Goal: Information Seeking & Learning: Learn about a topic

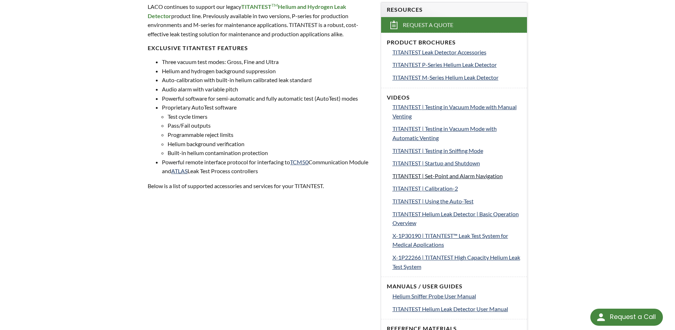
scroll to position [320, 0]
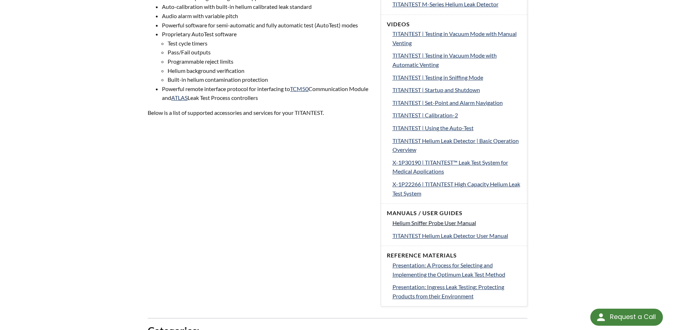
click at [467, 224] on span "Helium Sniffer Probe User Manual" at bounding box center [434, 222] width 84 height 7
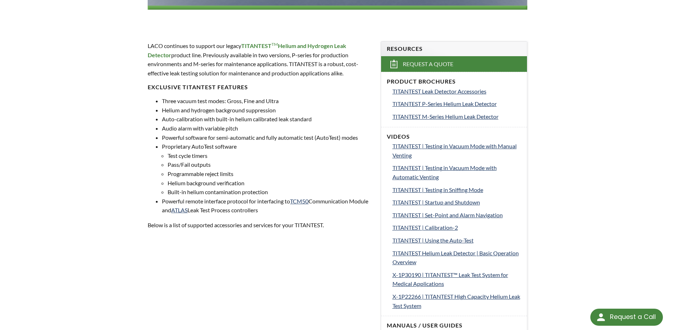
scroll to position [193, 0]
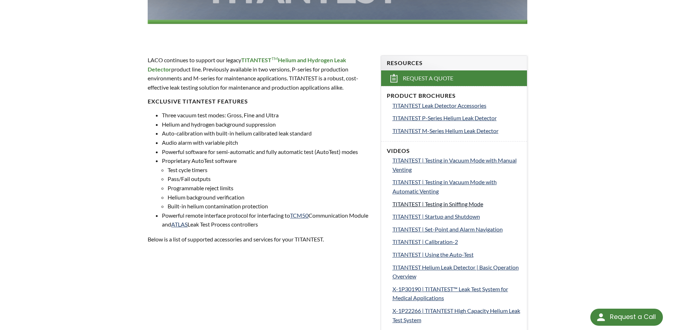
click at [467, 205] on span "TITANTEST | Testing in Sniffing Mode" at bounding box center [437, 204] width 91 height 7
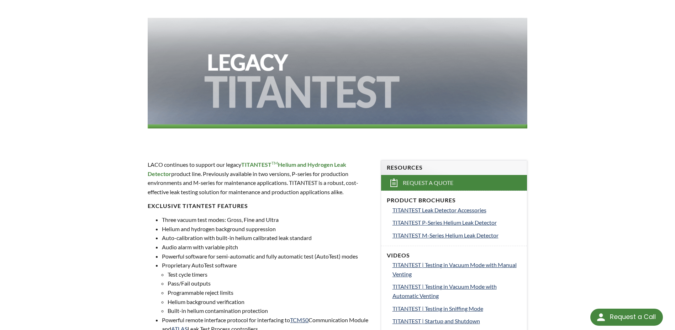
scroll to position [0, 0]
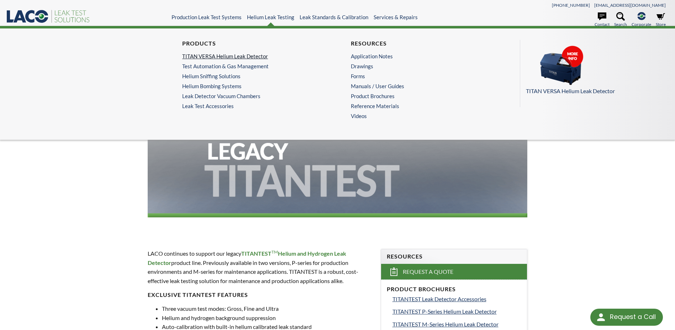
click at [252, 58] on link "TITAN VERSA Helium Leak Detector" at bounding box center [251, 56] width 138 height 6
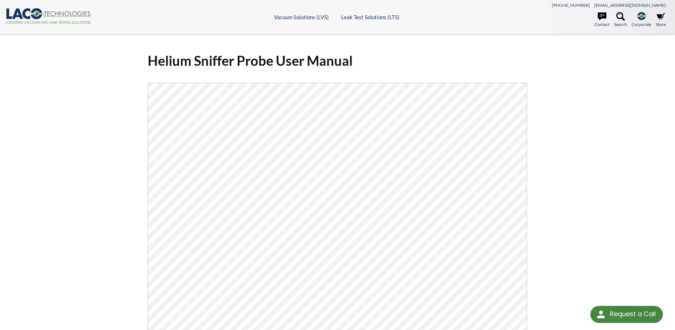
select select "Language Translate Widget"
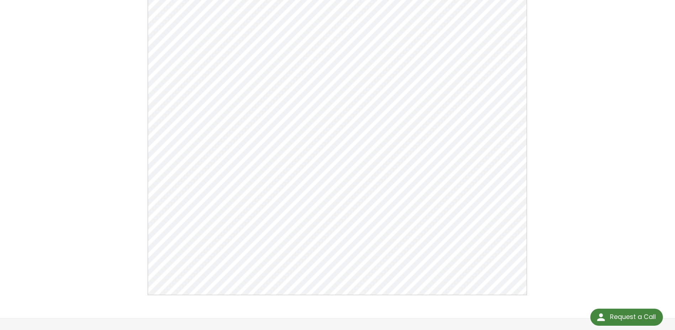
scroll to position [107, 0]
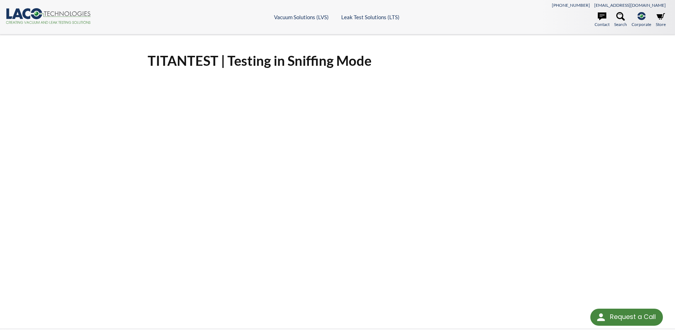
select select "Language Translate Widget"
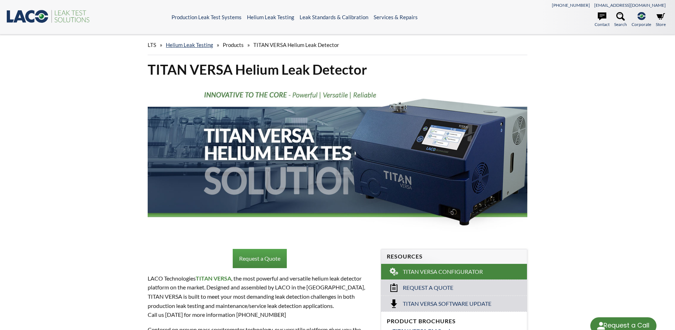
select select "Language Translate Widget"
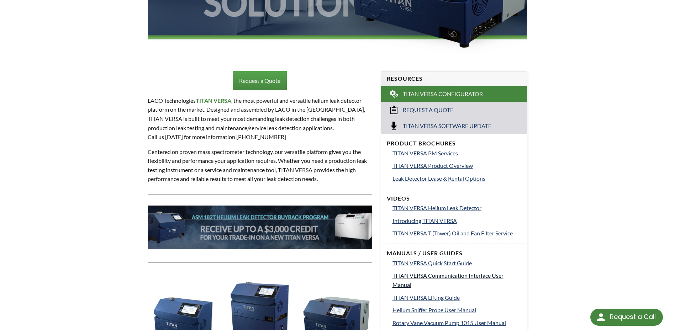
scroll to position [249, 0]
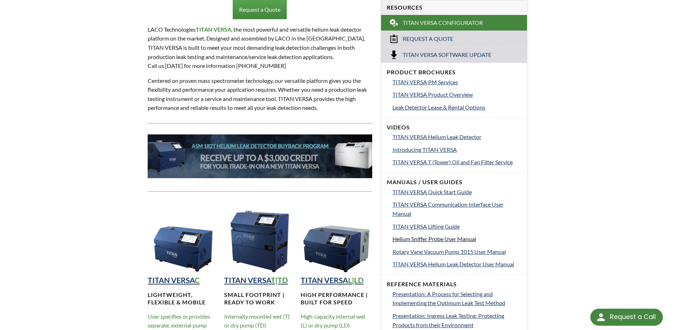
click at [461, 240] on span "Helium Sniffer Probe User Manual" at bounding box center [434, 238] width 84 height 7
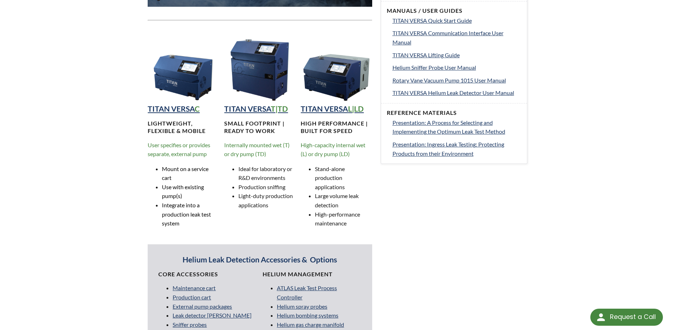
scroll to position [391, 0]
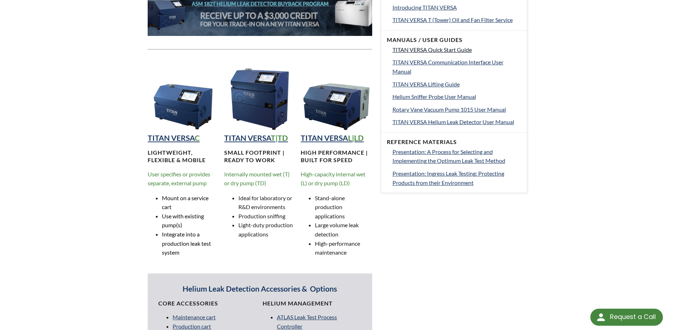
click at [443, 52] on span "TITAN VERSA Quick Start Guide" at bounding box center [431, 49] width 79 height 7
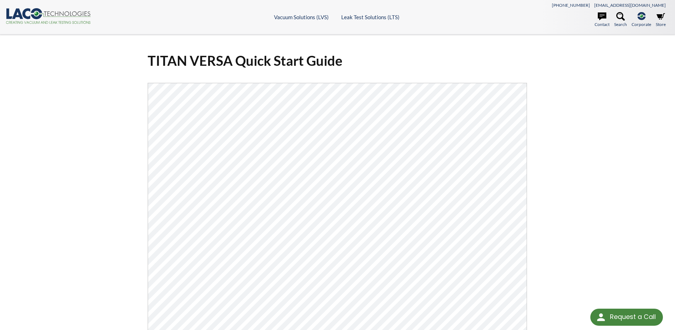
select select "Language Translate Widget"
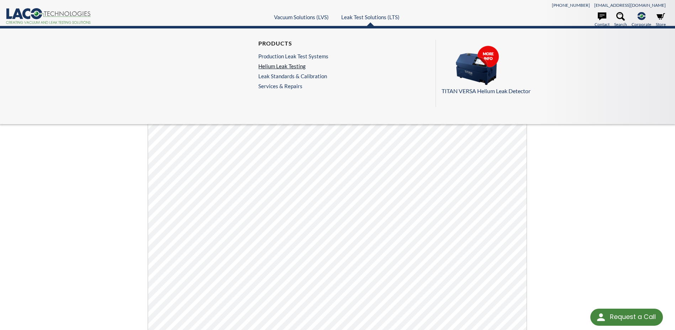
click at [295, 67] on link "Helium Leak Testing" at bounding box center [293, 66] width 70 height 6
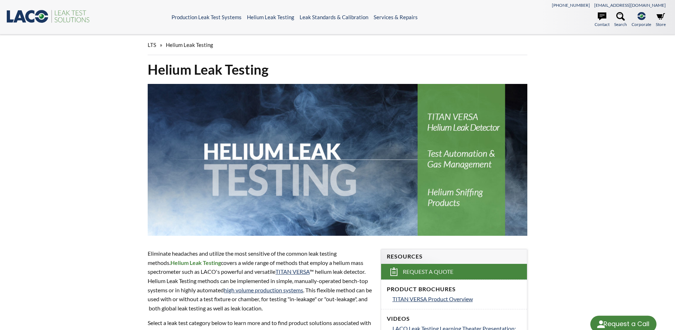
select select "Language Translate Widget"
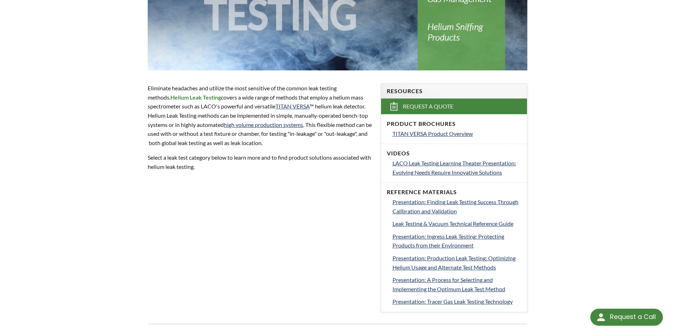
scroll to position [178, 0]
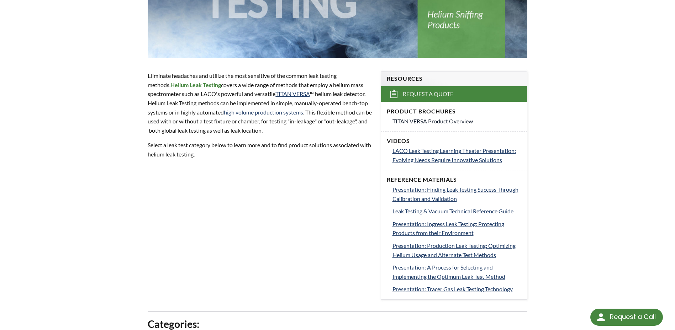
click at [459, 122] on span "TITAN VERSA Product Overview" at bounding box center [432, 121] width 80 height 7
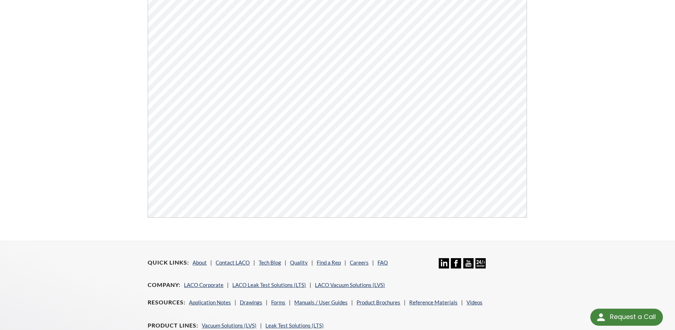
scroll to position [107, 0]
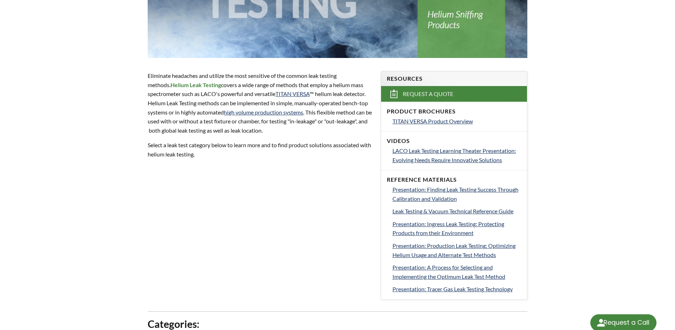
select select "Language Translate Widget"
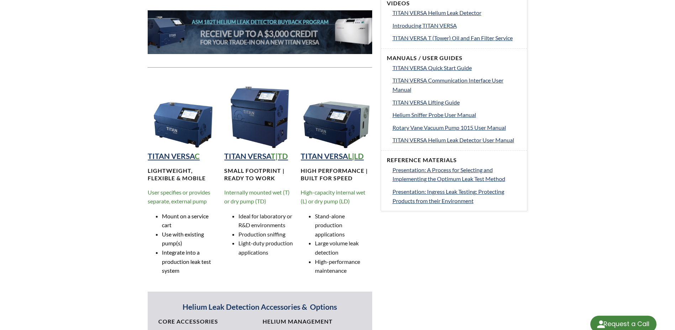
select select "Language Translate Widget"
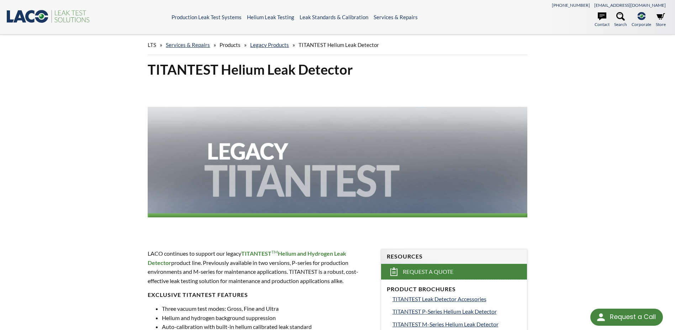
select select "Language Translate Widget"
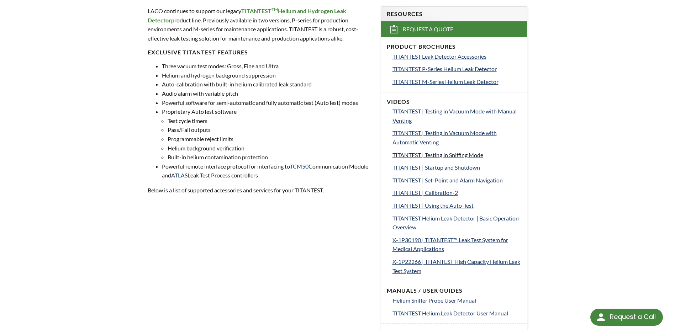
scroll to position [249, 0]
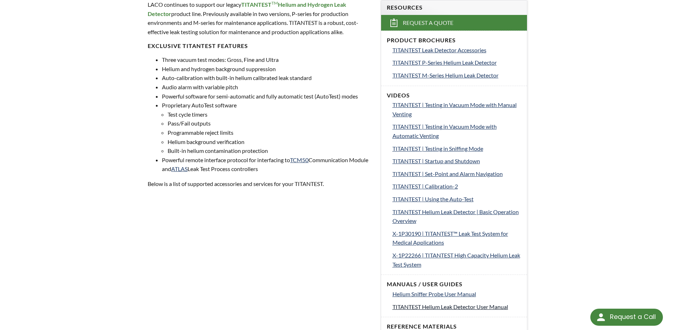
click at [480, 304] on span "TITANTEST Helium Leak Detector User Manual" at bounding box center [450, 306] width 116 height 7
click at [502, 213] on span "TITANTEST Helium Leak Detector | Basic Operation Overview" at bounding box center [455, 216] width 126 height 16
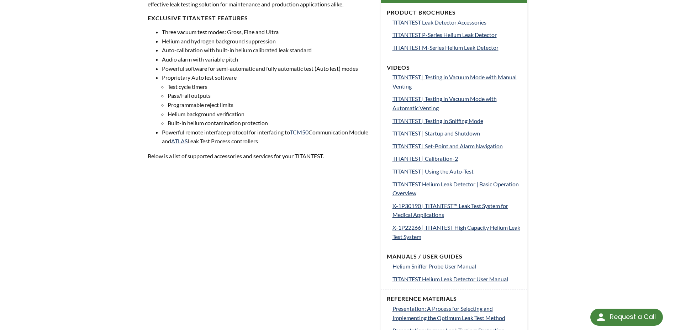
scroll to position [213, 0]
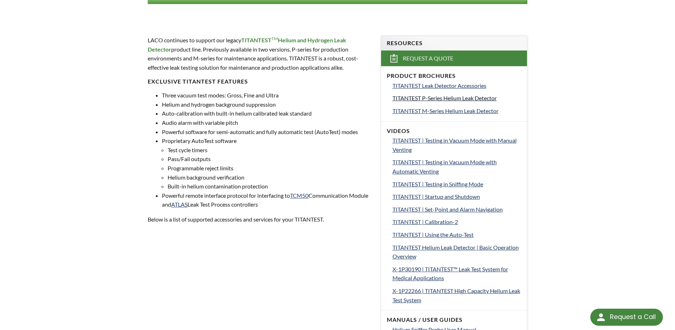
click at [487, 96] on span "TITANTEST P-Series Helium Leak Detector" at bounding box center [444, 98] width 104 height 7
click at [444, 108] on span "TITANTEST M-Series Helium Leak Detector" at bounding box center [445, 110] width 106 height 7
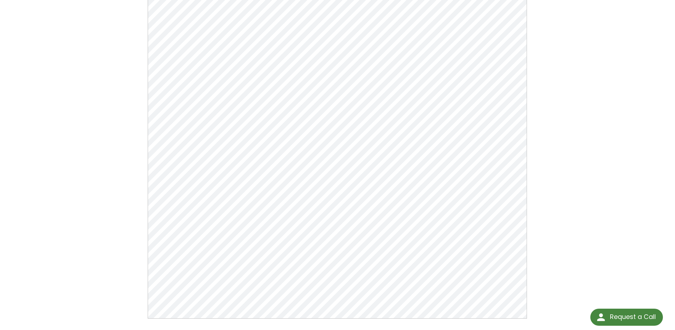
scroll to position [107, 0]
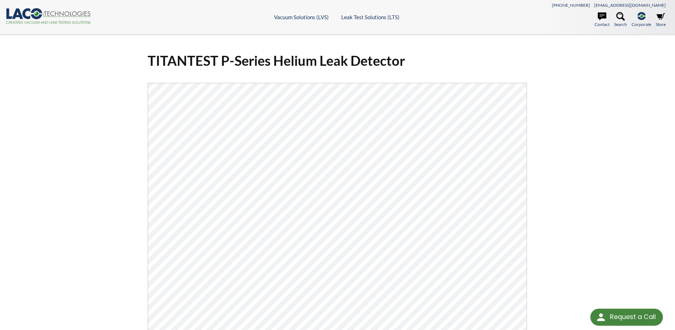
select select "Language Translate Widget"
